Goal: Navigation & Orientation: Find specific page/section

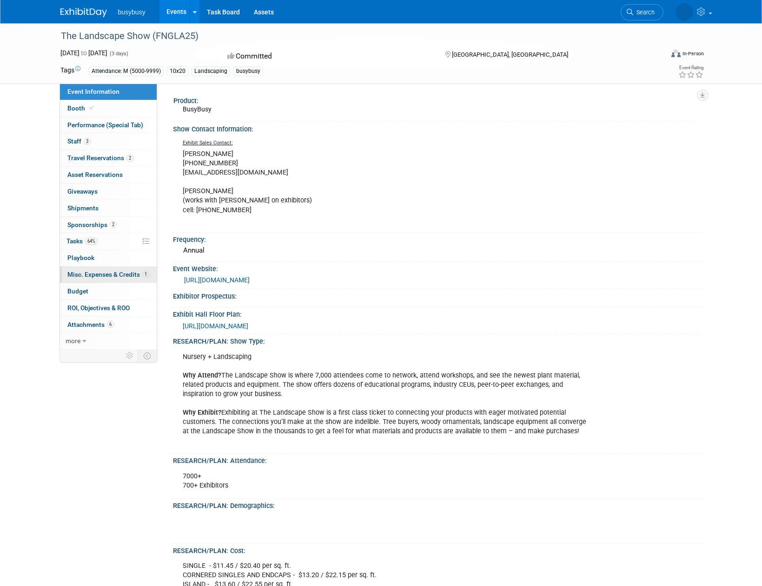
click at [132, 276] on span "Misc. Expenses & Credits 1" at bounding box center [108, 274] width 82 height 7
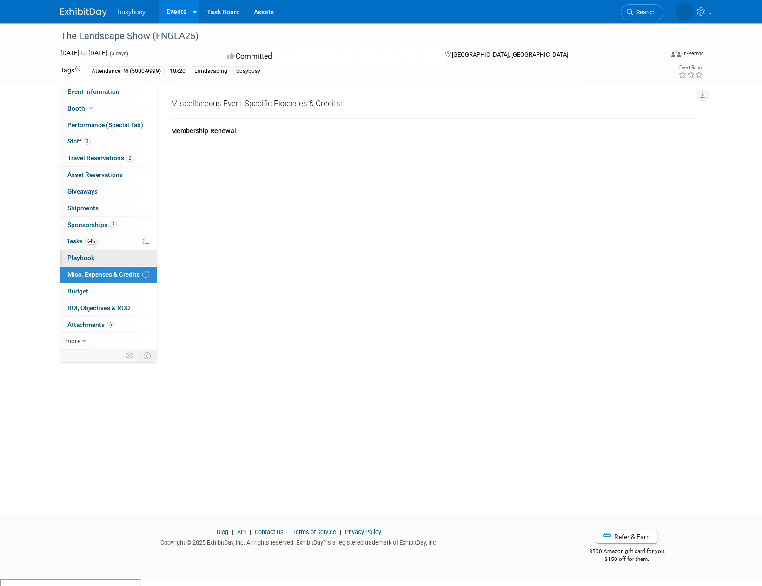
click at [101, 258] on link "0 Playbook 0" at bounding box center [108, 258] width 97 height 16
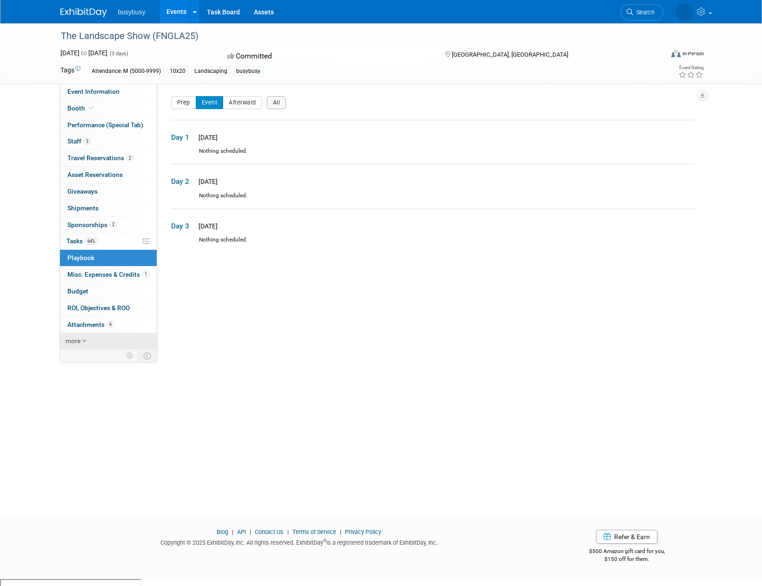
click at [73, 343] on span "more" at bounding box center [73, 340] width 15 height 7
click at [78, 342] on link "less" at bounding box center [108, 341] width 97 height 16
click at [92, 106] on icon at bounding box center [91, 107] width 5 height 5
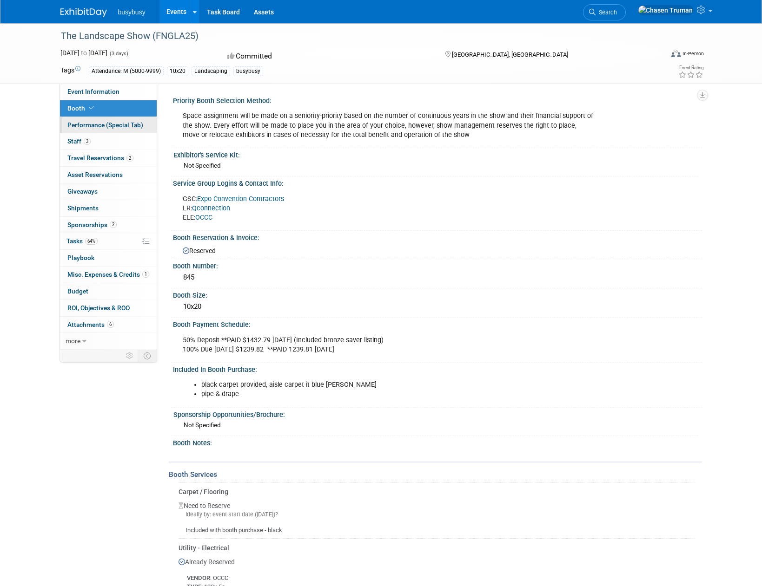
click at [124, 124] on span "Performance (Special Tab)" at bounding box center [105, 124] width 76 height 7
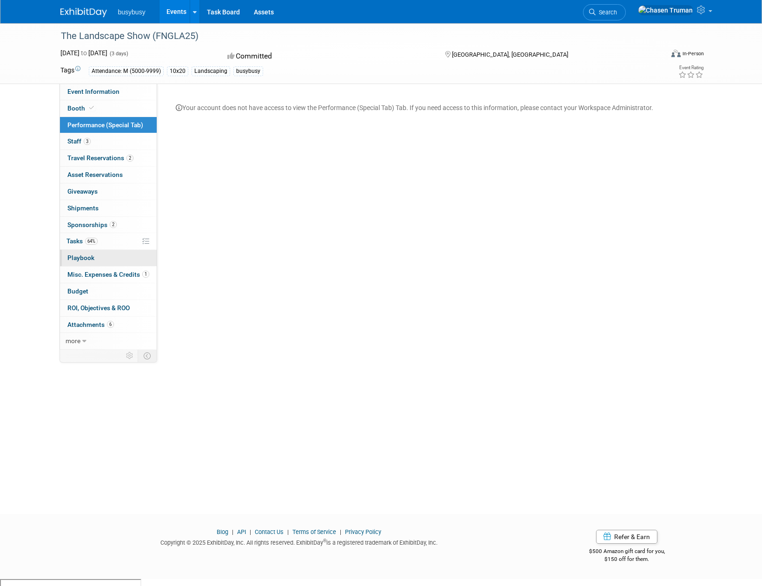
click at [107, 254] on link "0 Playbook 0" at bounding box center [108, 258] width 97 height 16
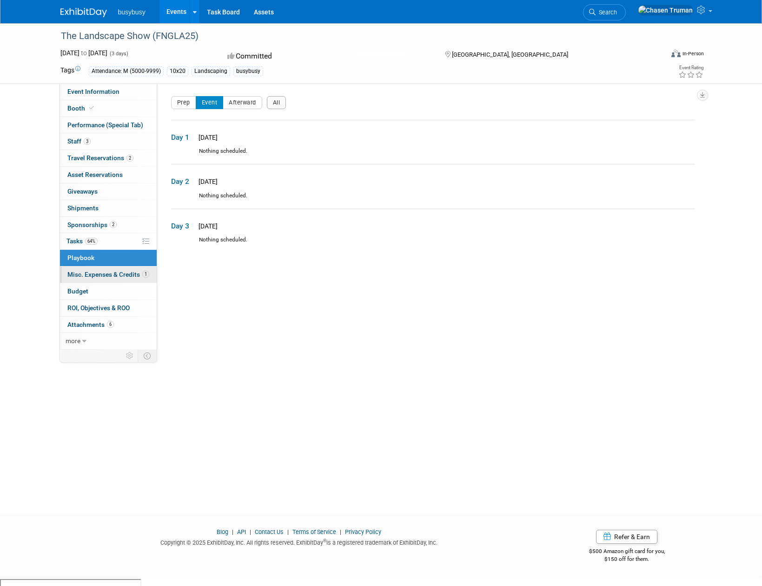
click at [109, 273] on span "Misc. Expenses & Credits 1" at bounding box center [108, 274] width 82 height 7
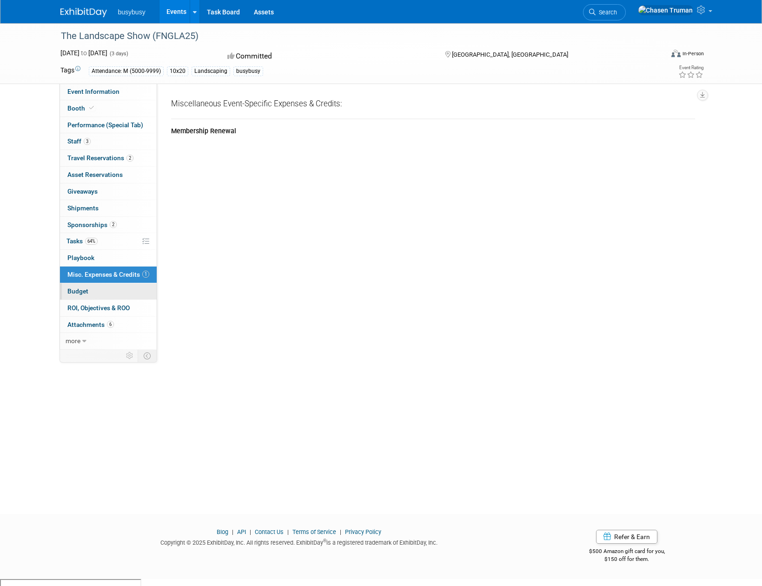
click at [110, 286] on link "Budget" at bounding box center [108, 291] width 97 height 16
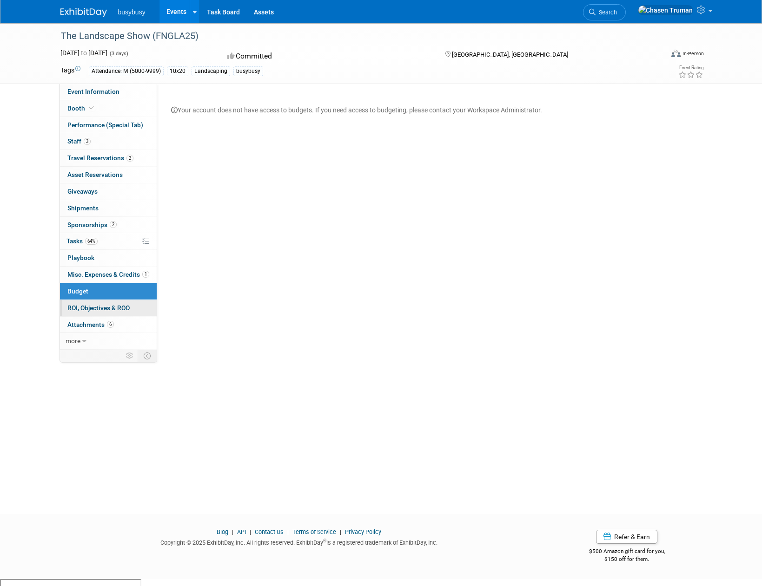
click at [113, 306] on span "ROI, Objectives & ROO 0" at bounding box center [98, 307] width 62 height 7
click at [106, 319] on link "6 Attachments 6" at bounding box center [108, 325] width 97 height 16
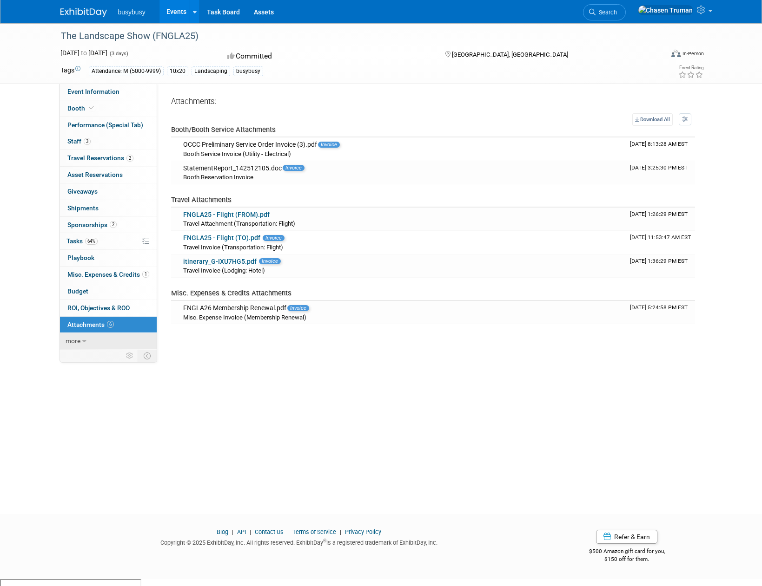
click at [105, 340] on link "more" at bounding box center [108, 341] width 97 height 16
click at [98, 354] on span "Event Binder (.pdf export)" at bounding box center [104, 357] width 74 height 7
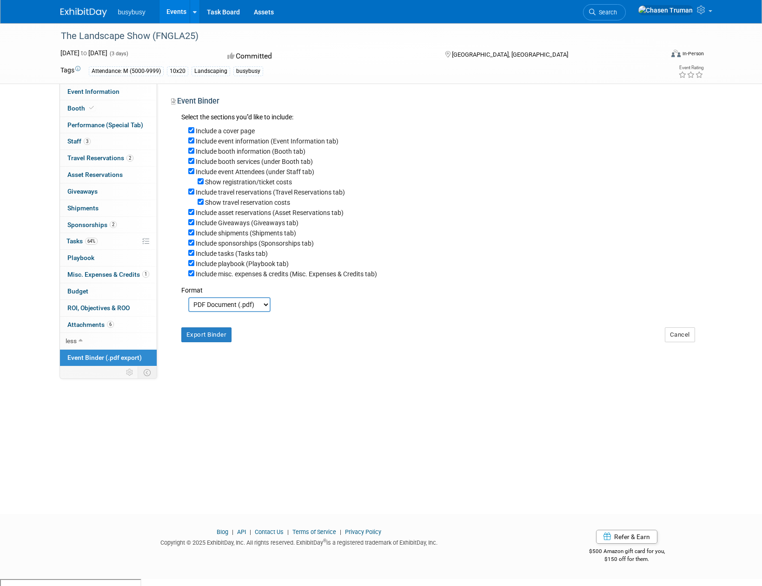
click at [96, 355] on span "Event Binder (.pdf export)" at bounding box center [104, 357] width 74 height 7
click at [73, 244] on span "Tasks 64%" at bounding box center [81, 240] width 31 height 7
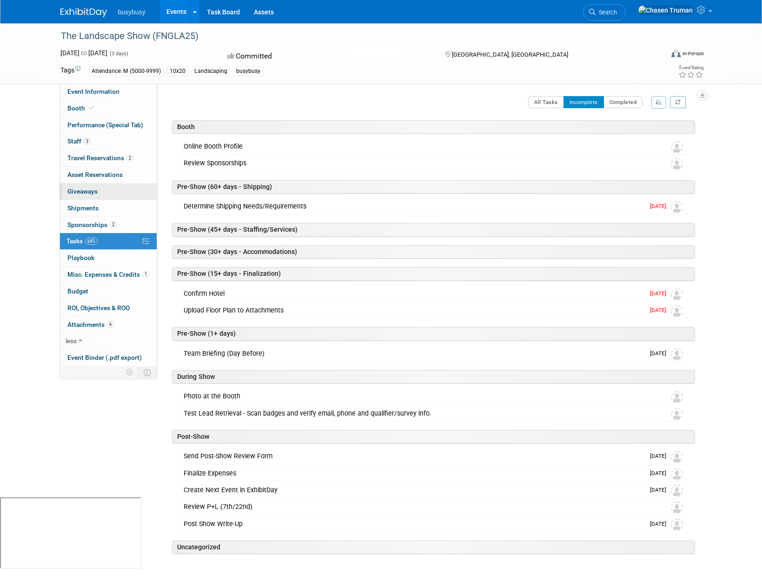
click at [95, 194] on span "Giveaways 0" at bounding box center [82, 191] width 30 height 7
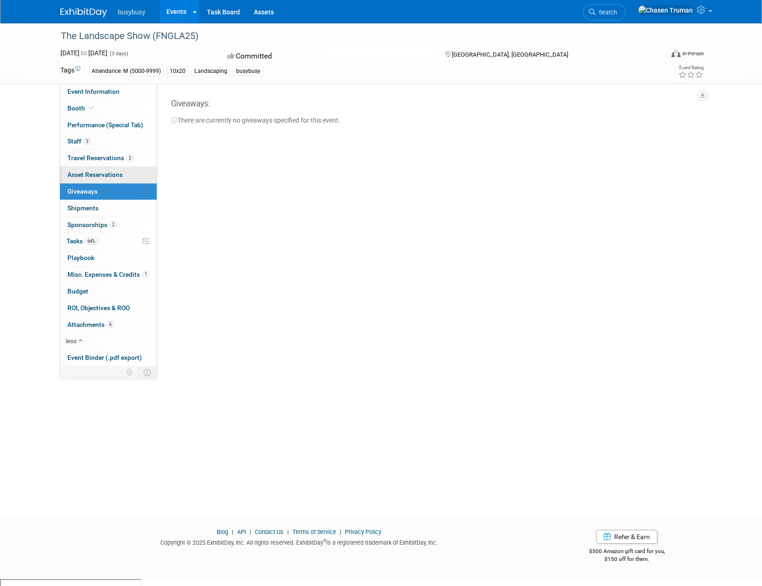
click at [104, 174] on span "Asset Reservations 0" at bounding box center [94, 174] width 55 height 7
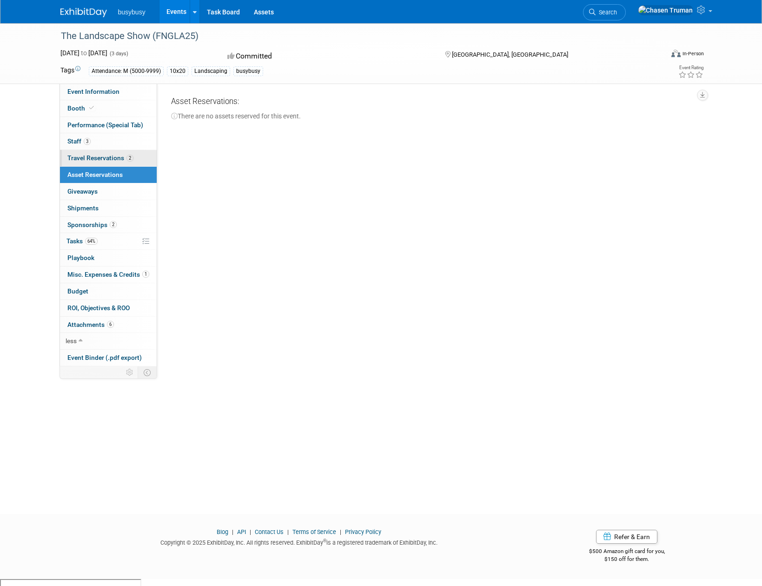
click at [128, 158] on span "2" at bounding box center [129, 158] width 7 height 7
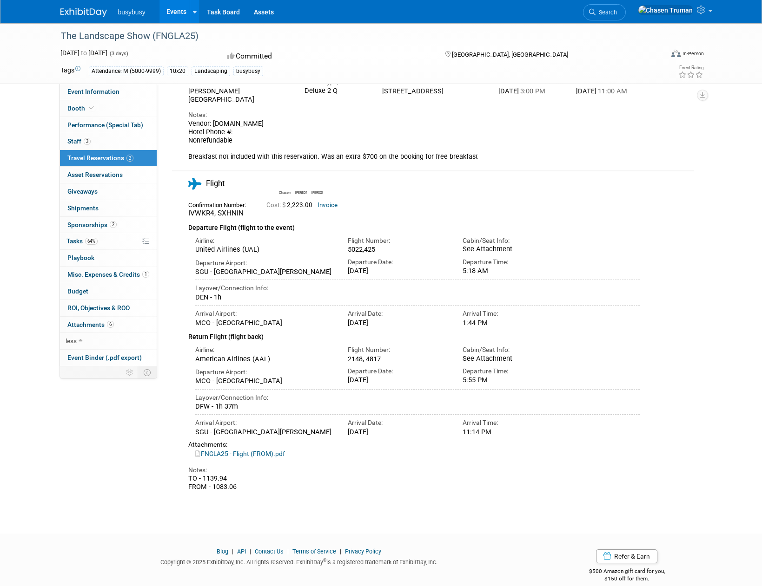
scroll to position [126, 0]
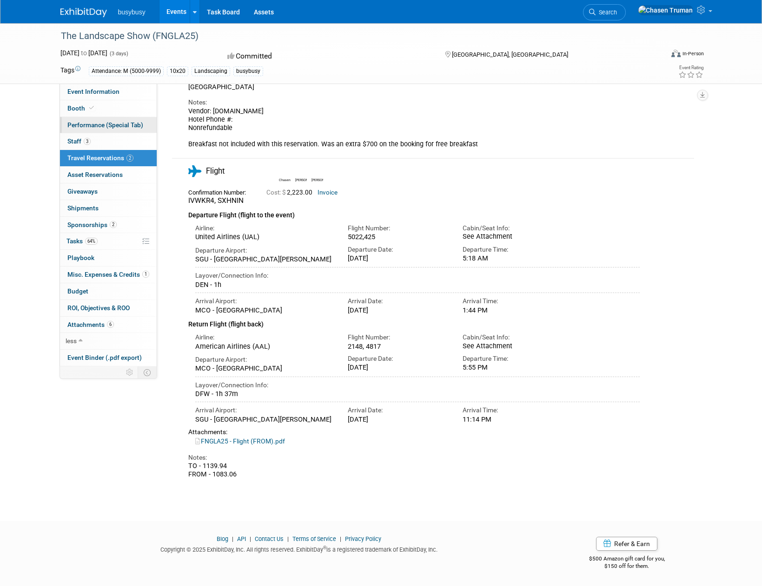
click at [99, 131] on link "Performance (Special Tab)" at bounding box center [108, 125] width 97 height 16
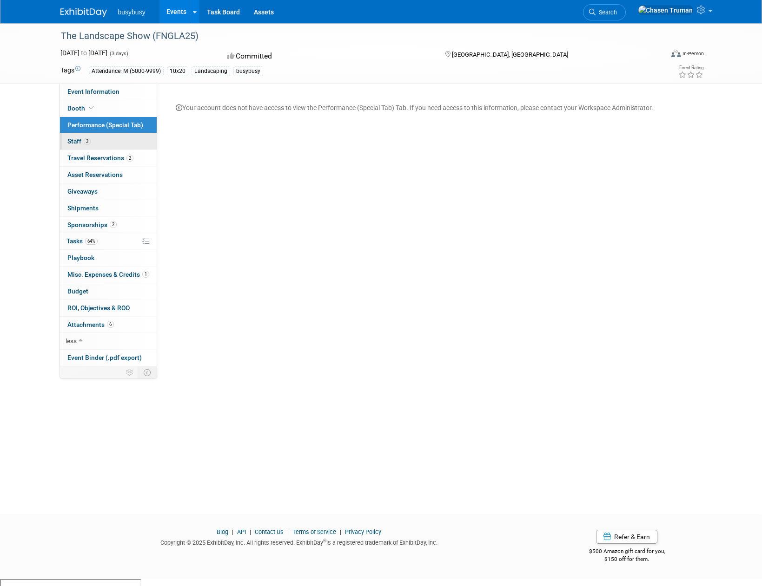
click at [103, 138] on link "3 Staff 3" at bounding box center [108, 141] width 97 height 16
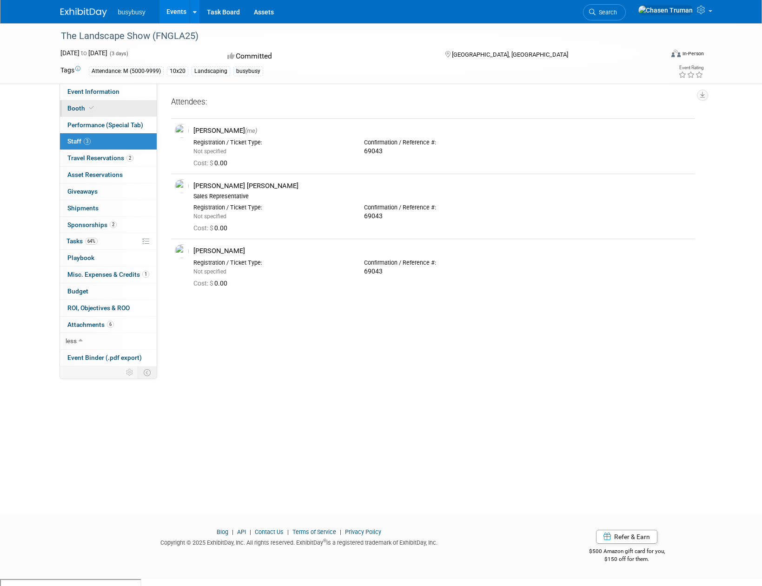
click at [109, 111] on link "Booth" at bounding box center [108, 108] width 97 height 16
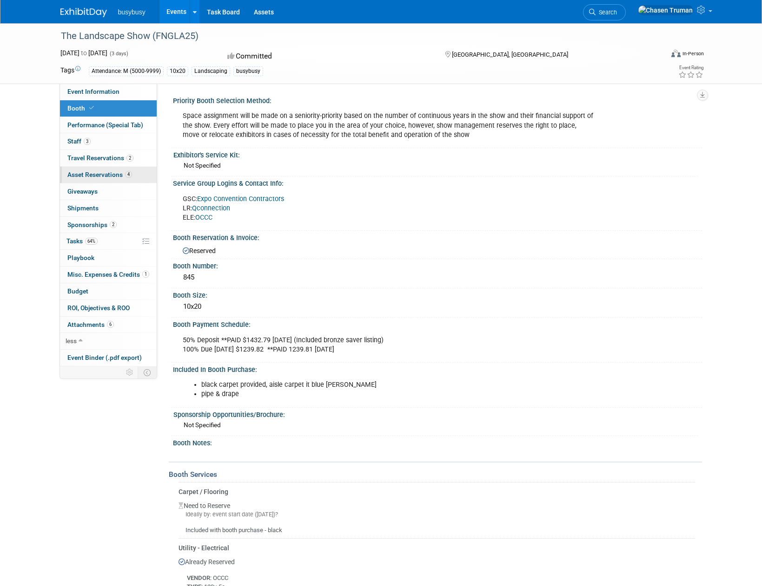
click at [85, 176] on span "Asset Reservations 4" at bounding box center [99, 174] width 65 height 7
